Goal: Navigation & Orientation: Find specific page/section

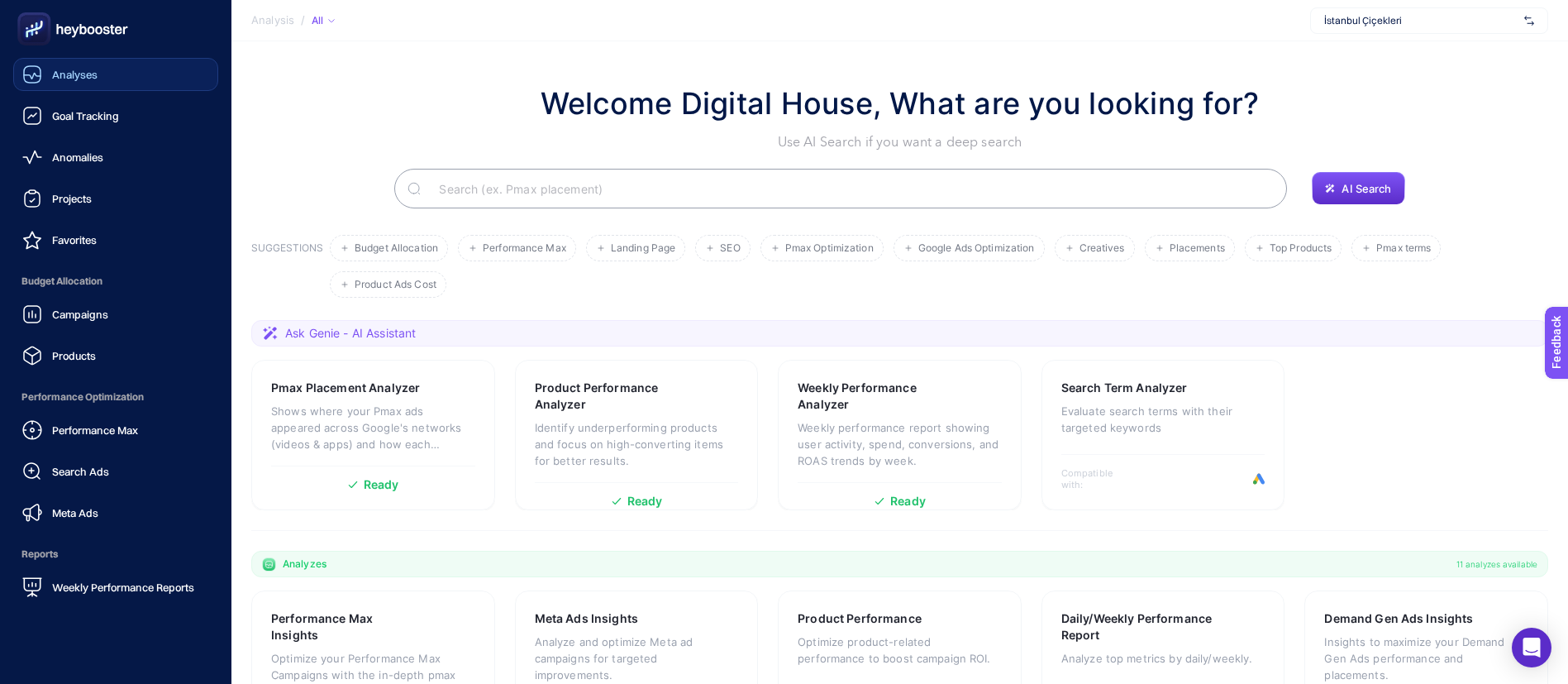
click at [51, 82] on div "Analyses" at bounding box center [60, 74] width 76 height 20
click at [97, 117] on span "Goal Tracking" at bounding box center [86, 115] width 67 height 13
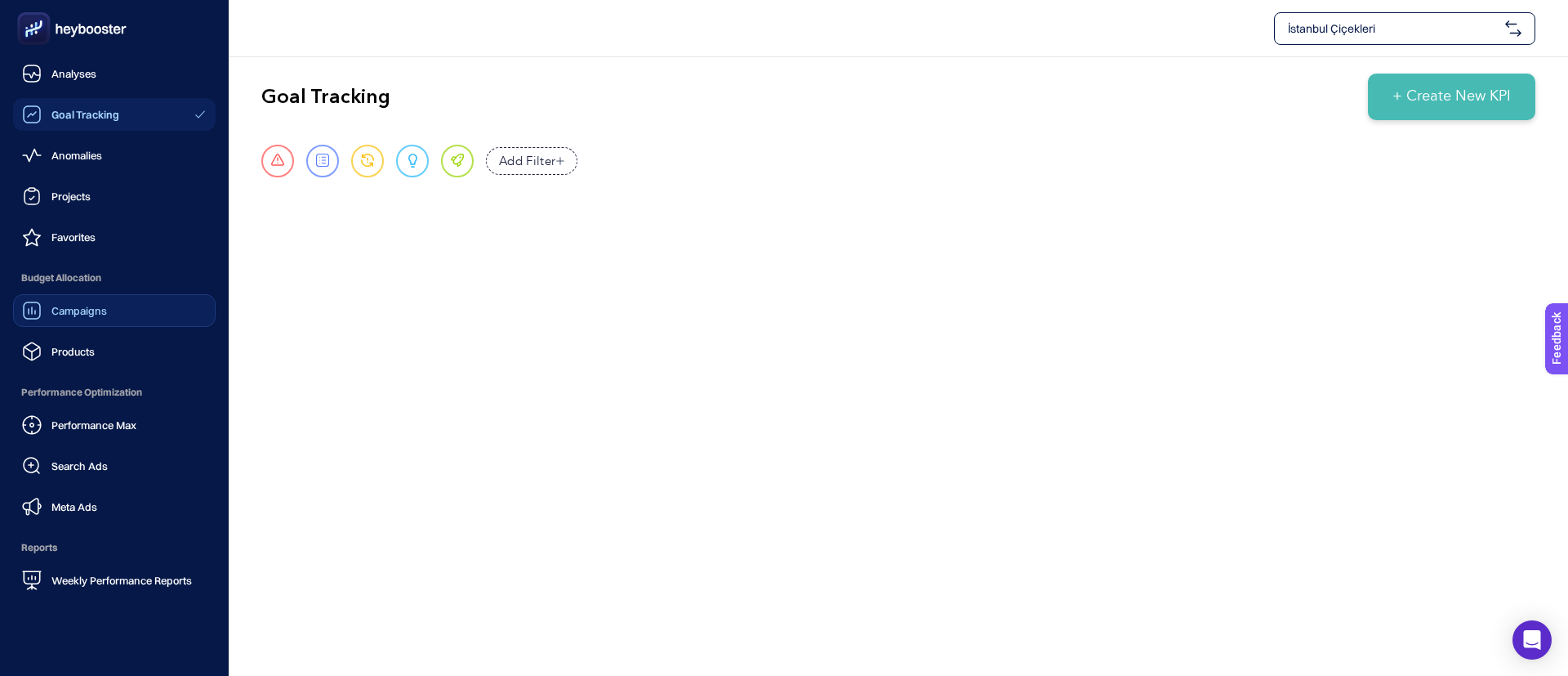
click at [105, 307] on span "Campaigns" at bounding box center [79, 310] width 55 height 13
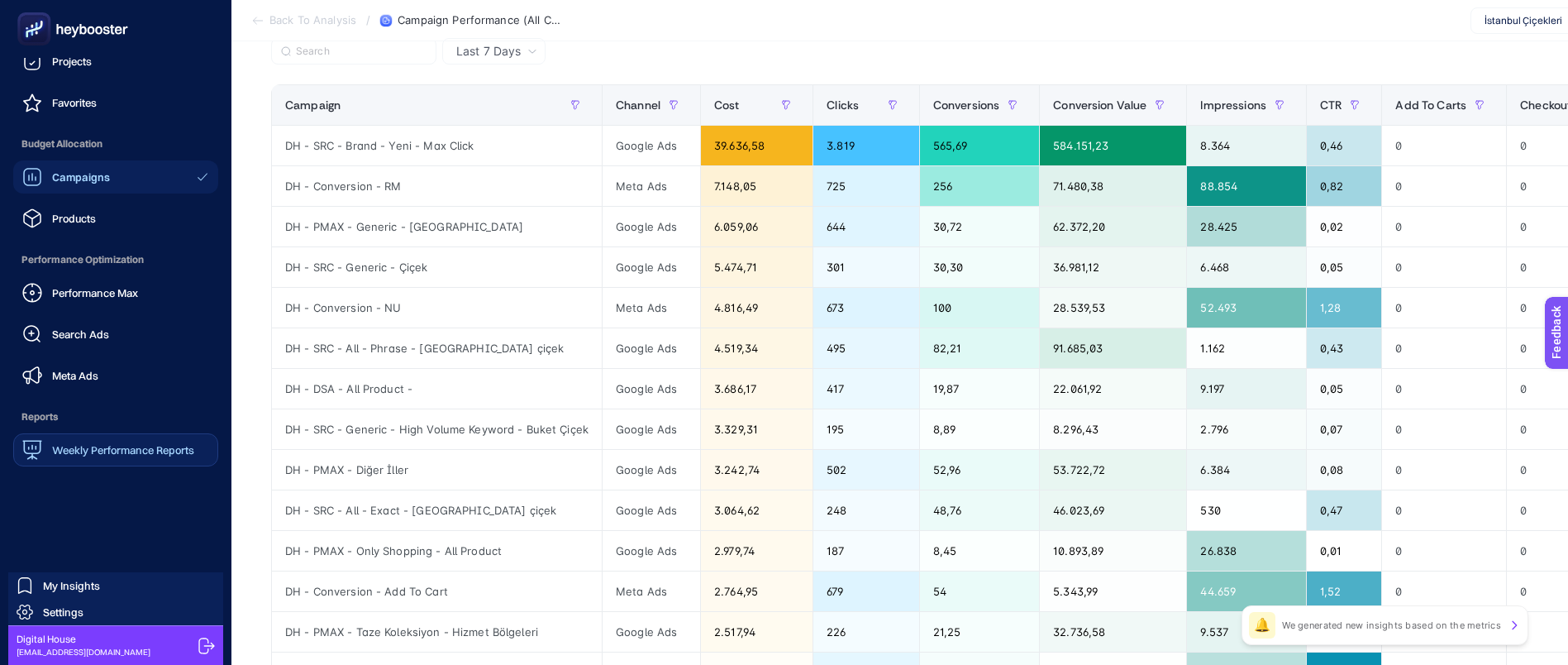
scroll to position [597, 0]
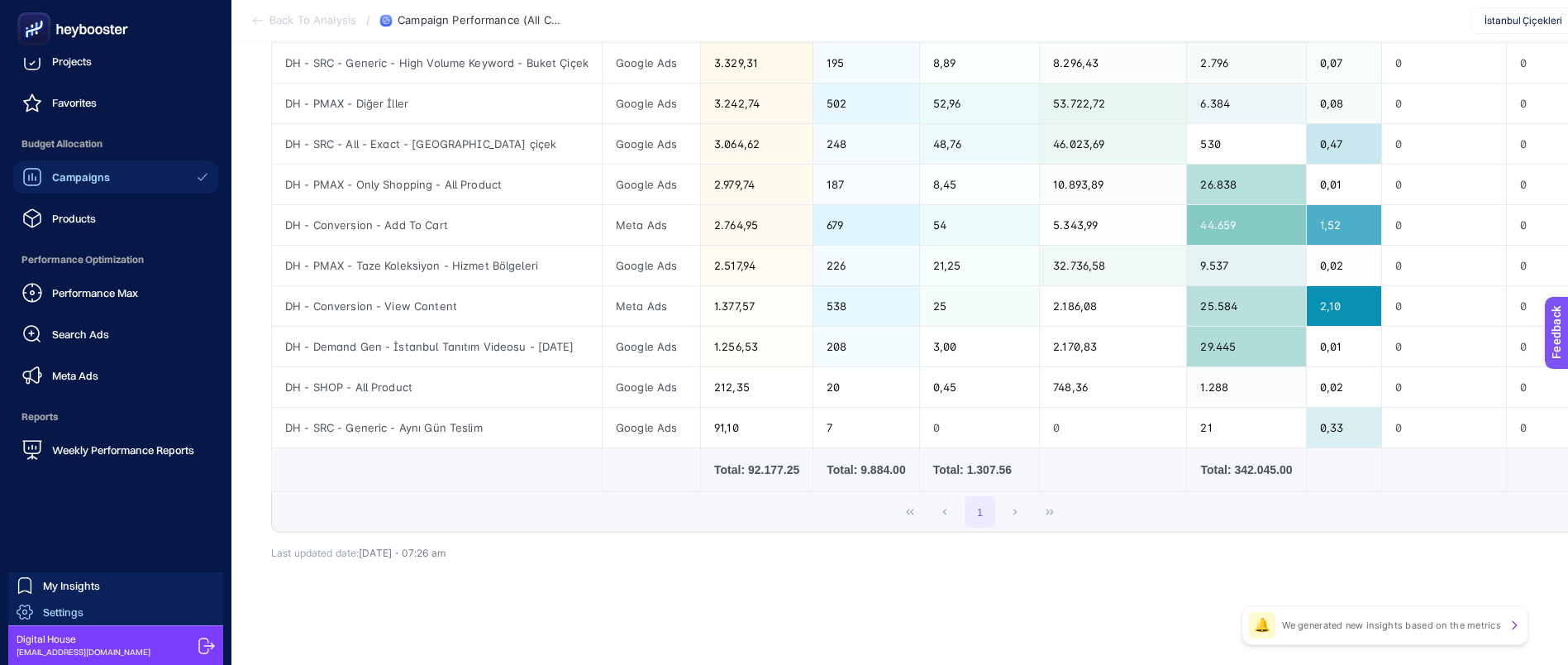
click at [75, 609] on span "Settings" at bounding box center [63, 611] width 40 height 13
